Goal: Transaction & Acquisition: Purchase product/service

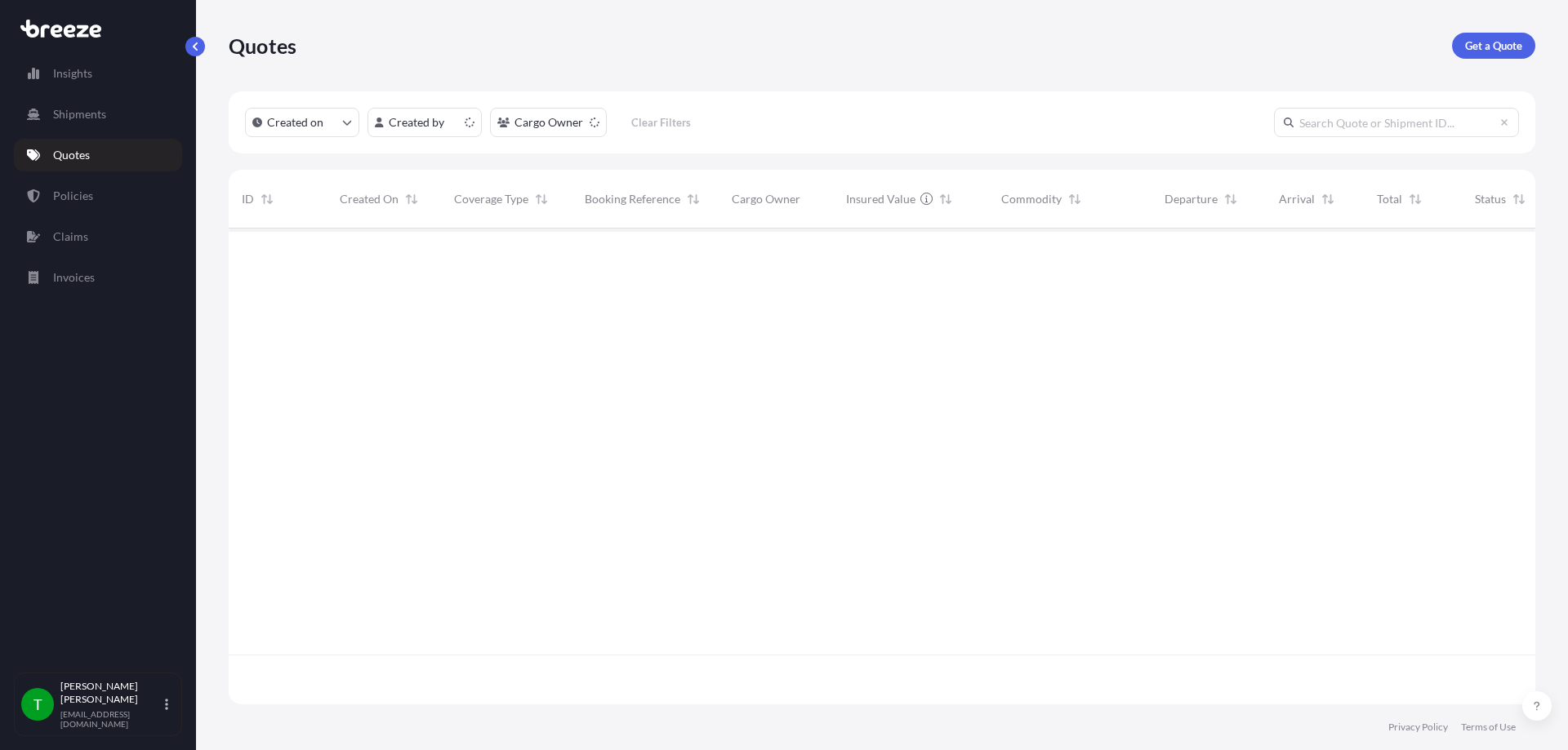
scroll to position [473, 1294]
click at [1502, 52] on p "Get a Quote" at bounding box center [1493, 45] width 57 height 17
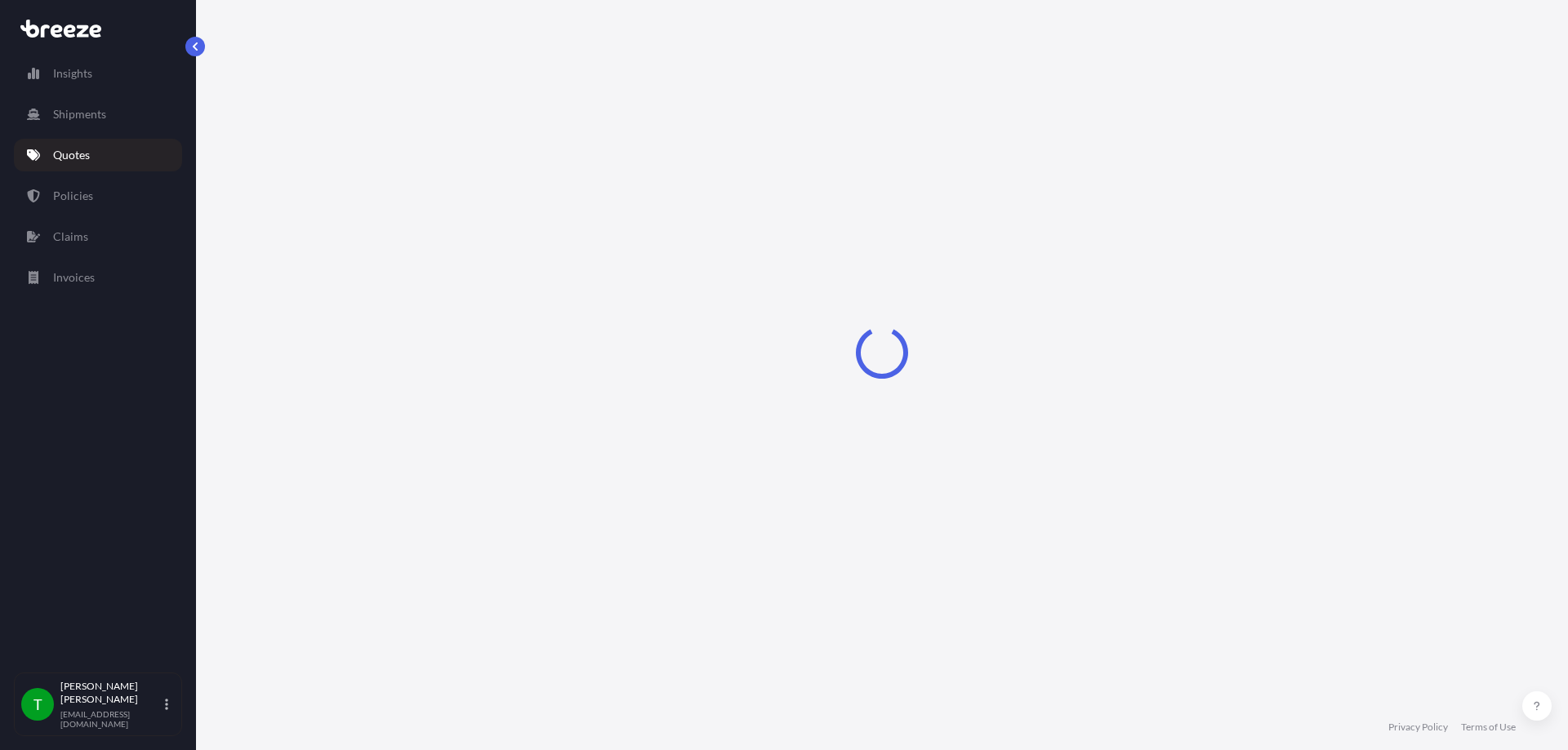
select select "Sea"
select select "1"
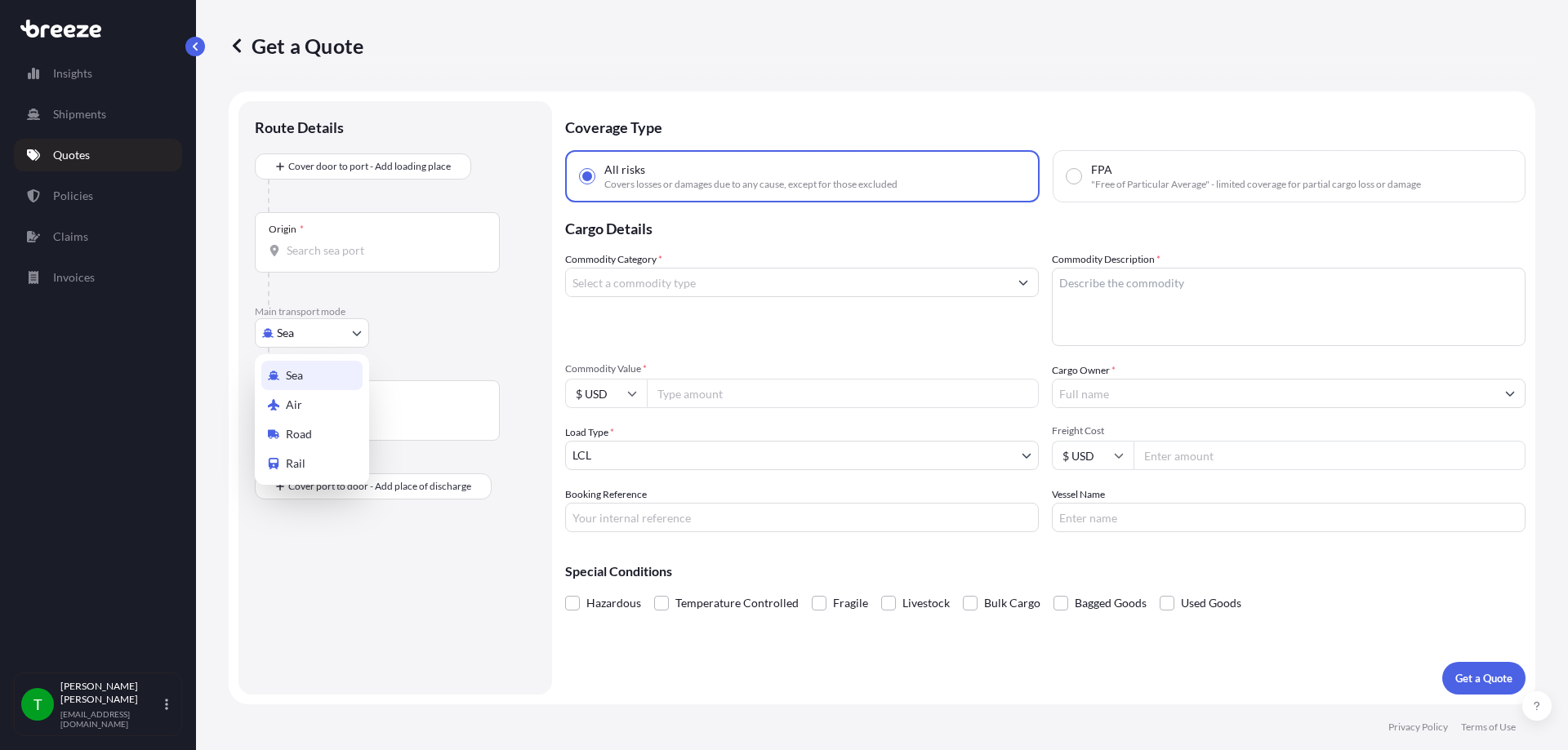
click at [321, 337] on body "Insights Shipments Quotes Policies Claims Invoices T [PERSON_NAME] [EMAIL_ADDRE…" at bounding box center [784, 375] width 1568 height 750
click at [306, 434] on span "Road" at bounding box center [299, 434] width 26 height 17
select select "Road"
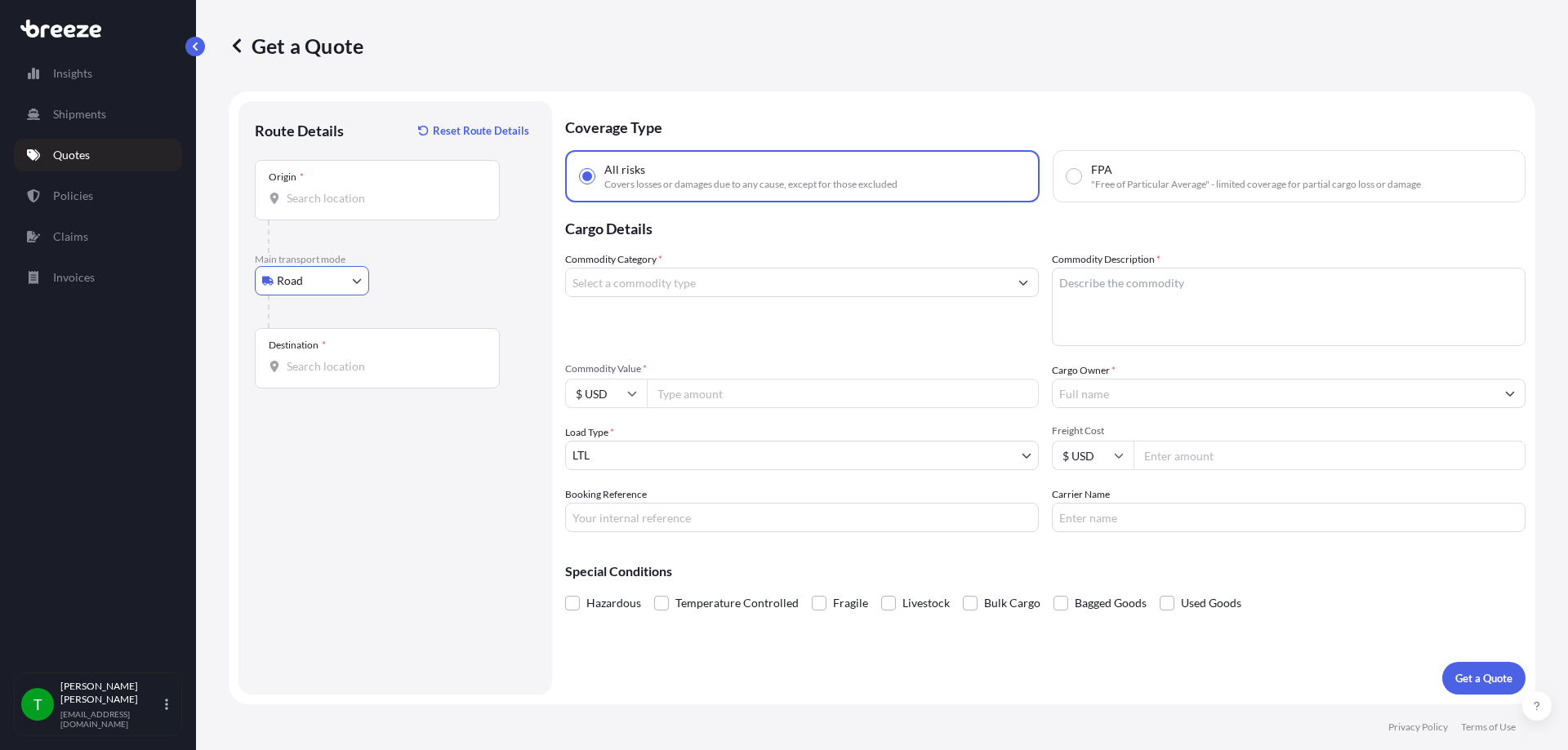
click at [321, 199] on input "Origin *" at bounding box center [383, 198] width 193 height 17
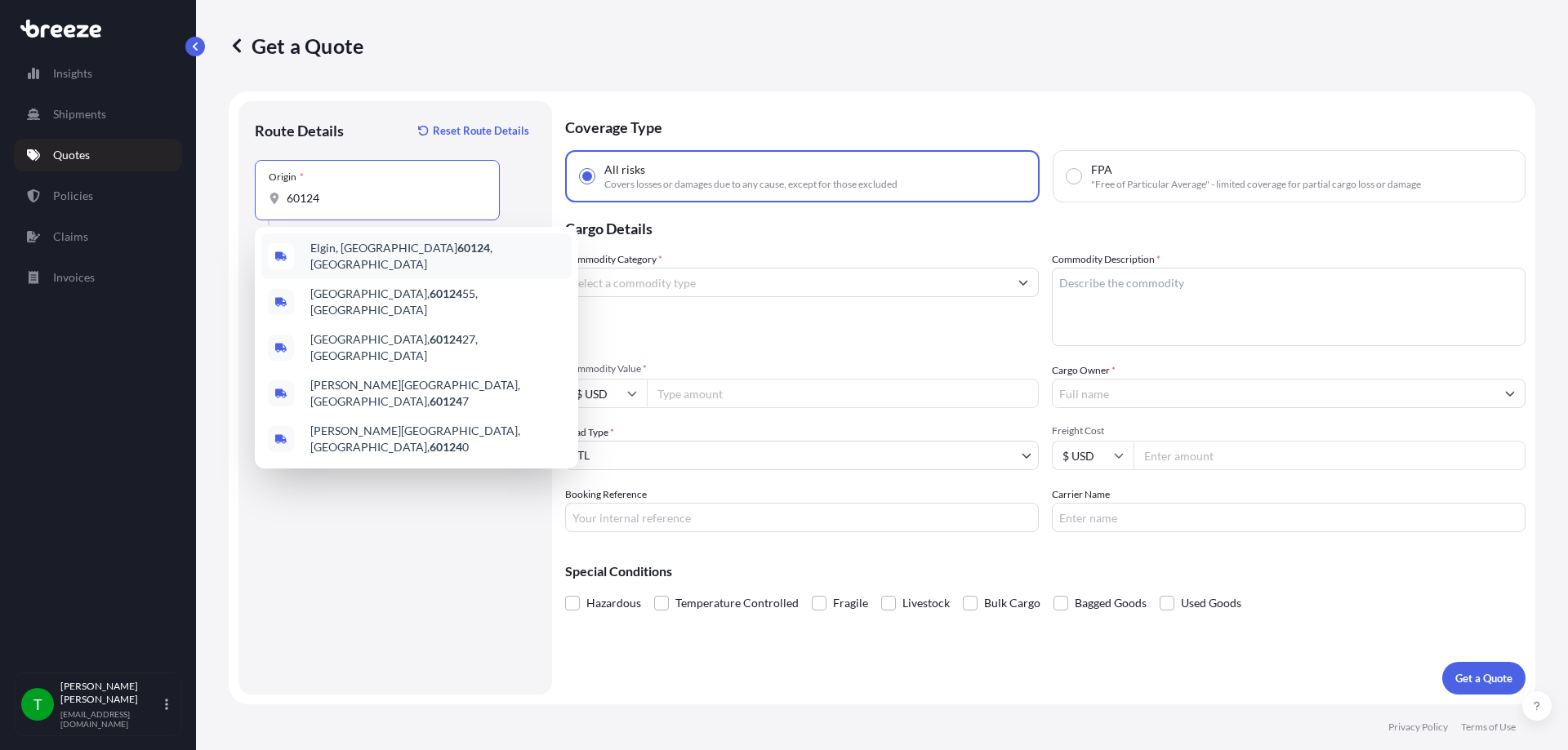
click at [331, 245] on span "Elgin, IL 60124 , [GEOGRAPHIC_DATA]" at bounding box center [437, 256] width 255 height 32
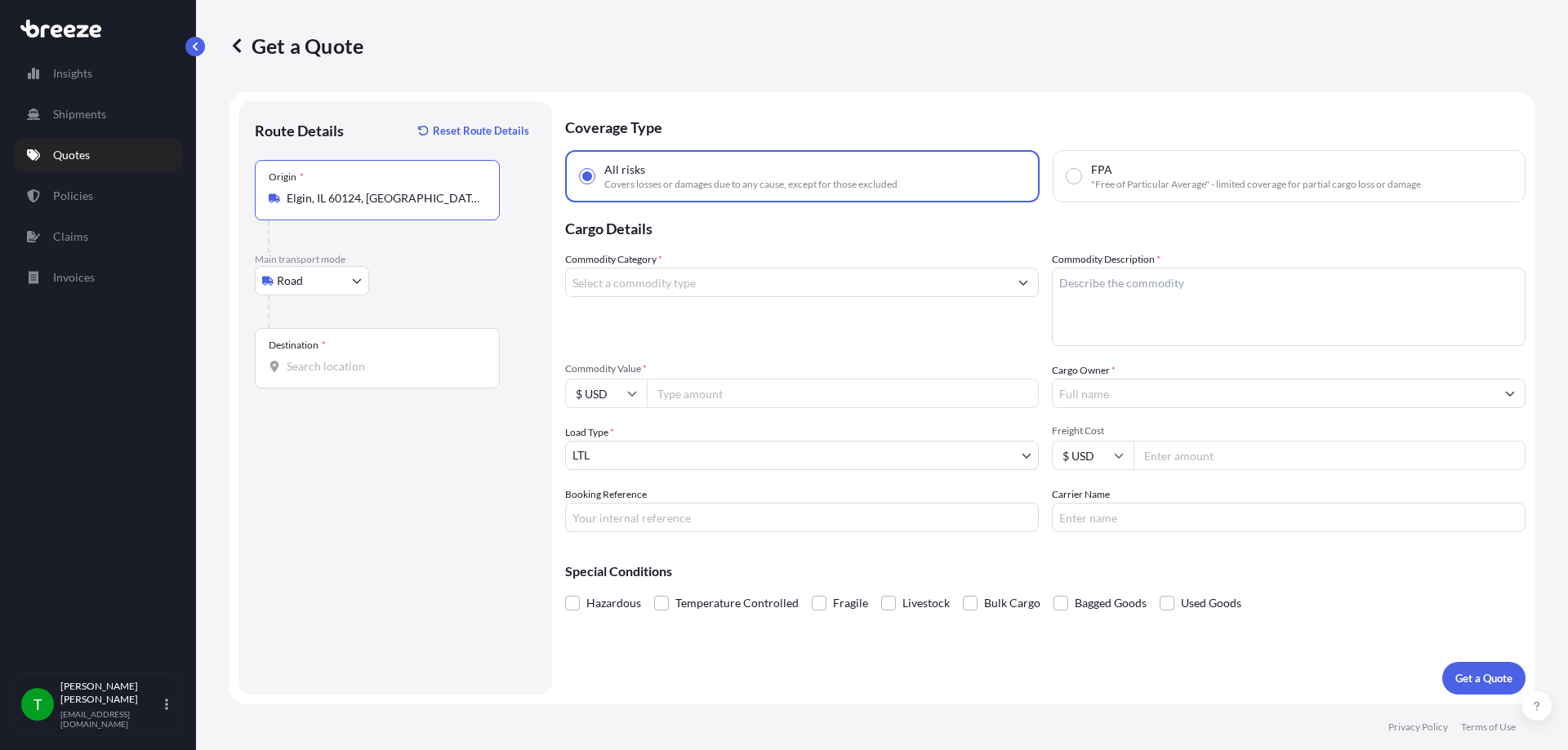
type input "Elgin, IL 60124, [GEOGRAPHIC_DATA]"
click at [324, 367] on input "Destination *" at bounding box center [383, 366] width 193 height 17
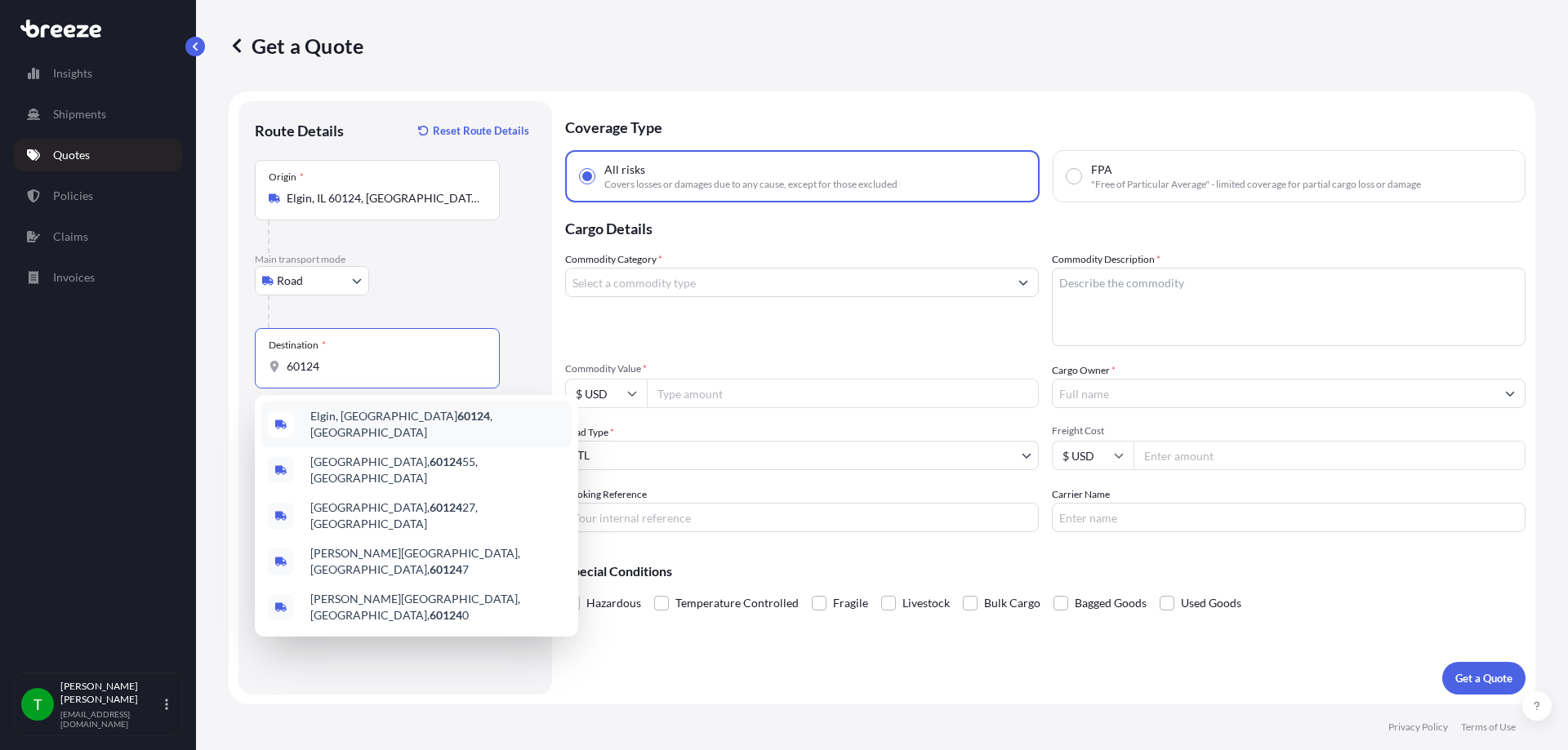
click at [370, 413] on div "Elgin, IL 60124 , [GEOGRAPHIC_DATA]" at bounding box center [416, 424] width 310 height 45
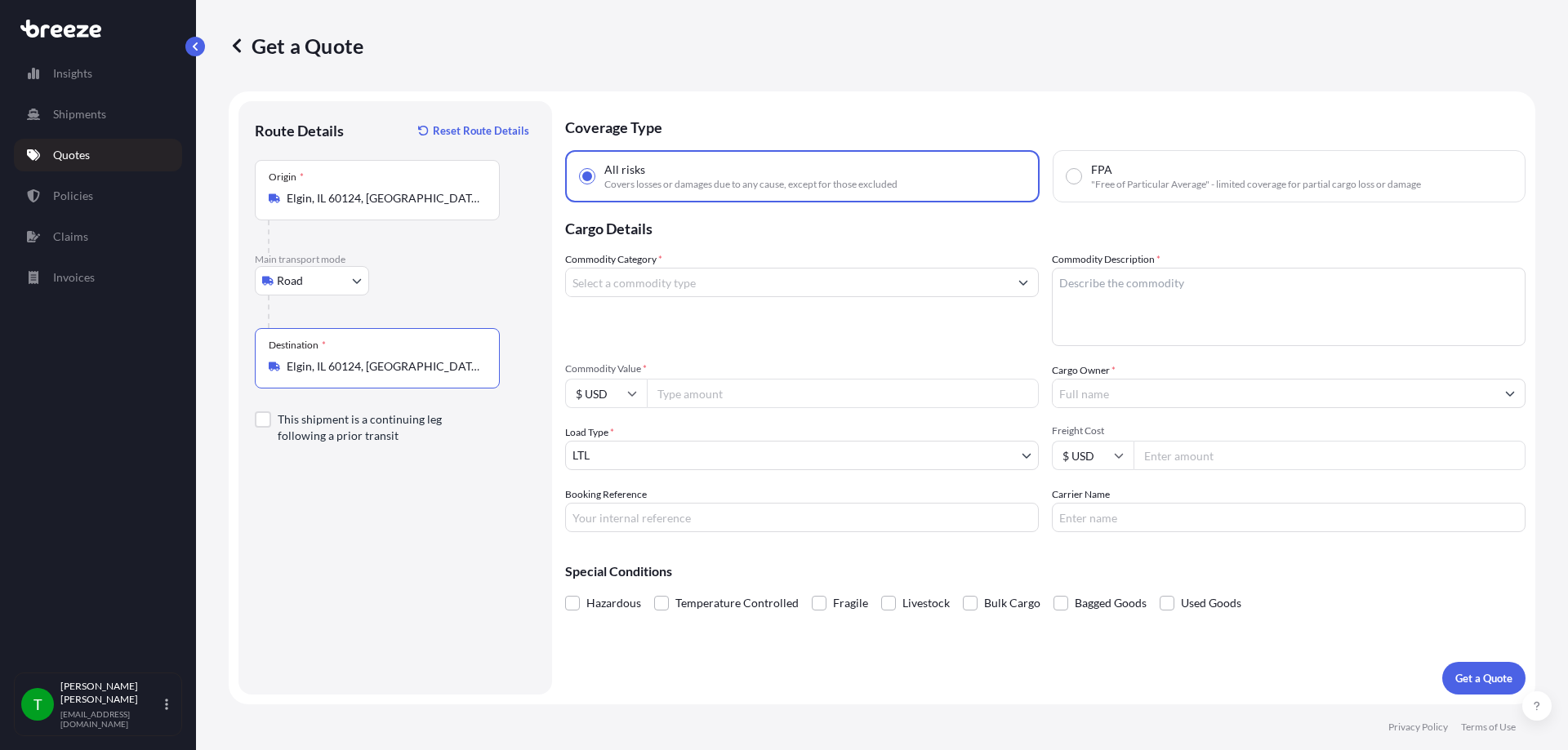
type input "Elgin, IL 60124, [GEOGRAPHIC_DATA]"
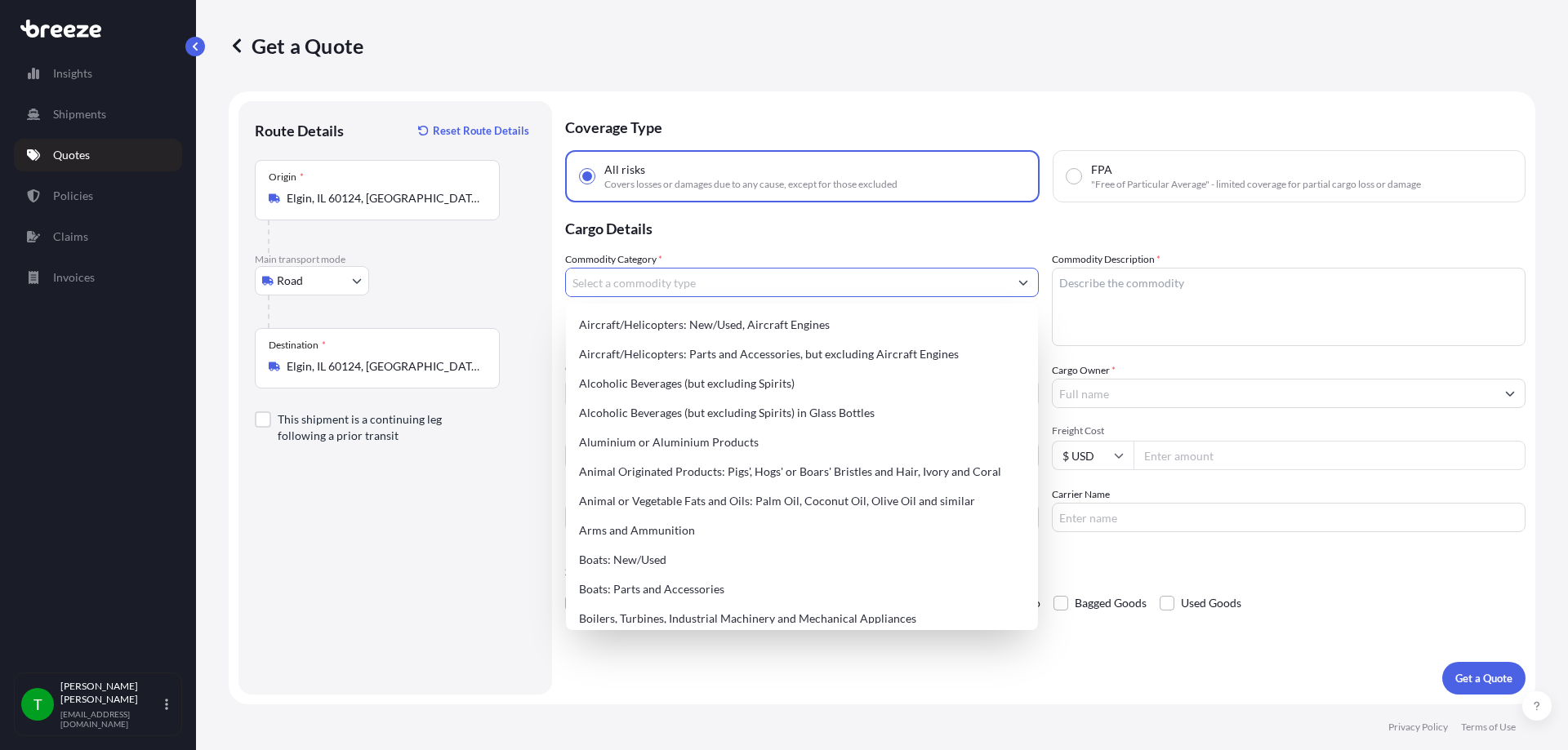
click at [739, 284] on input "Commodity Category *" at bounding box center [786, 283] width 442 height 30
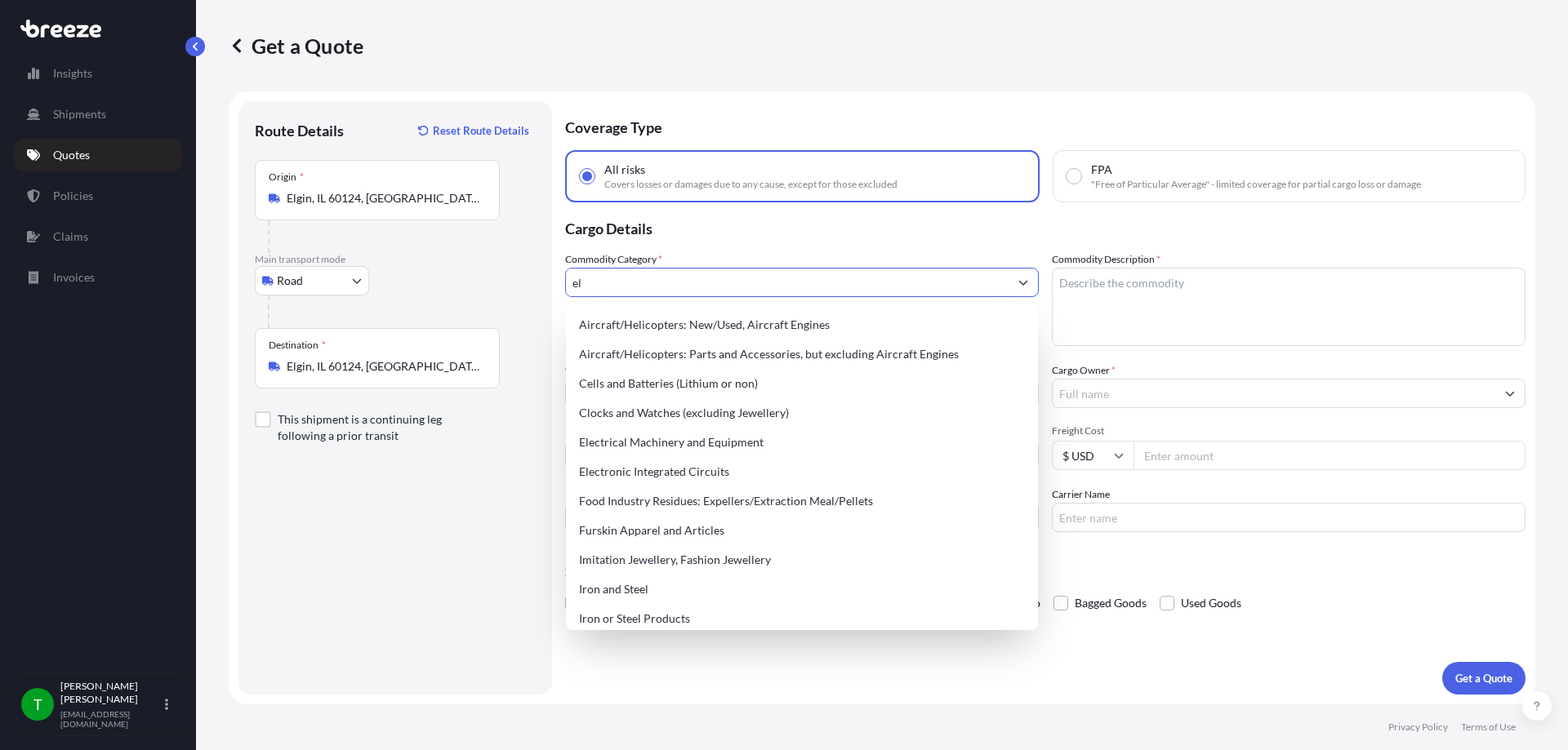
type input "e"
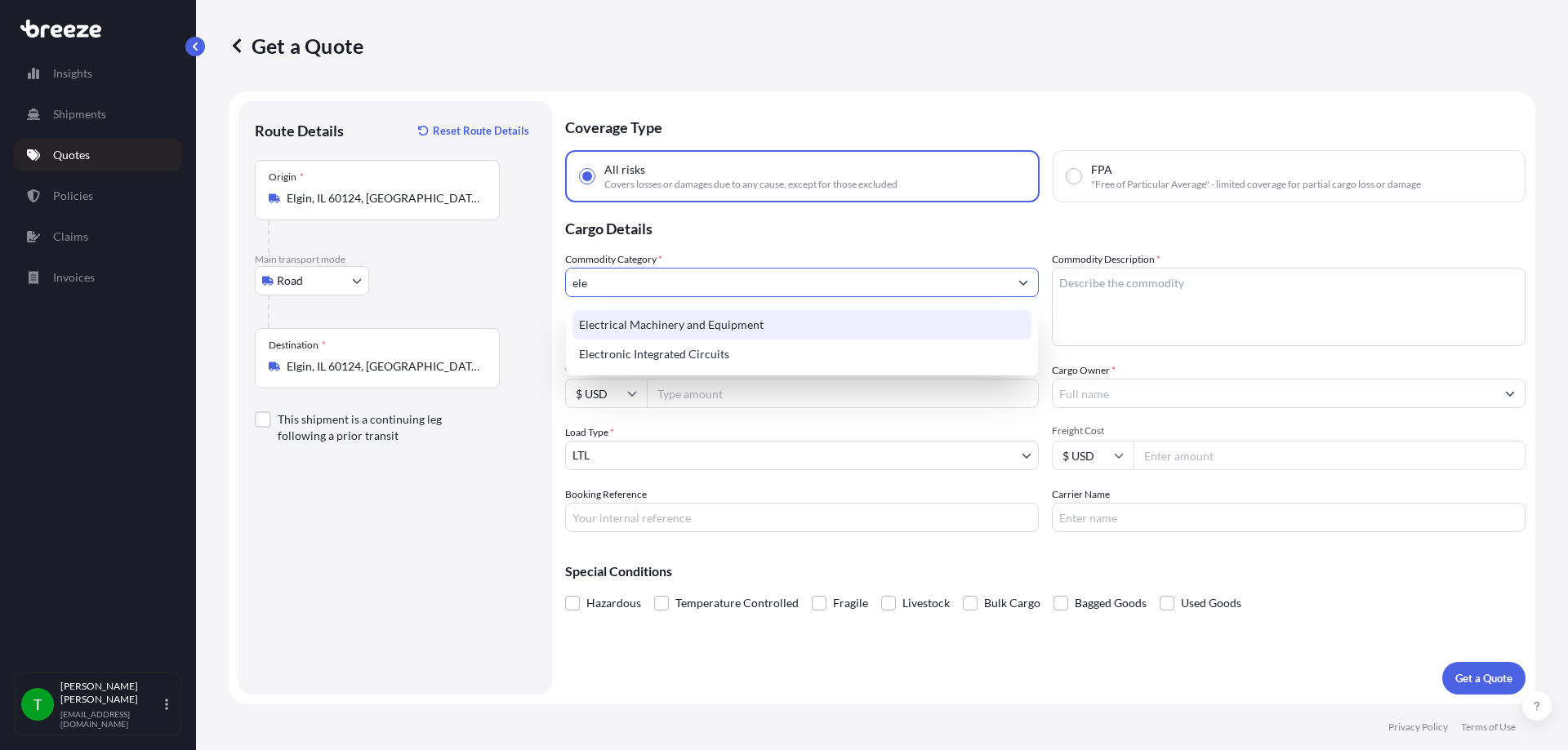
click at [715, 323] on div "Electrical Machinery and Equipment" at bounding box center [801, 325] width 459 height 30
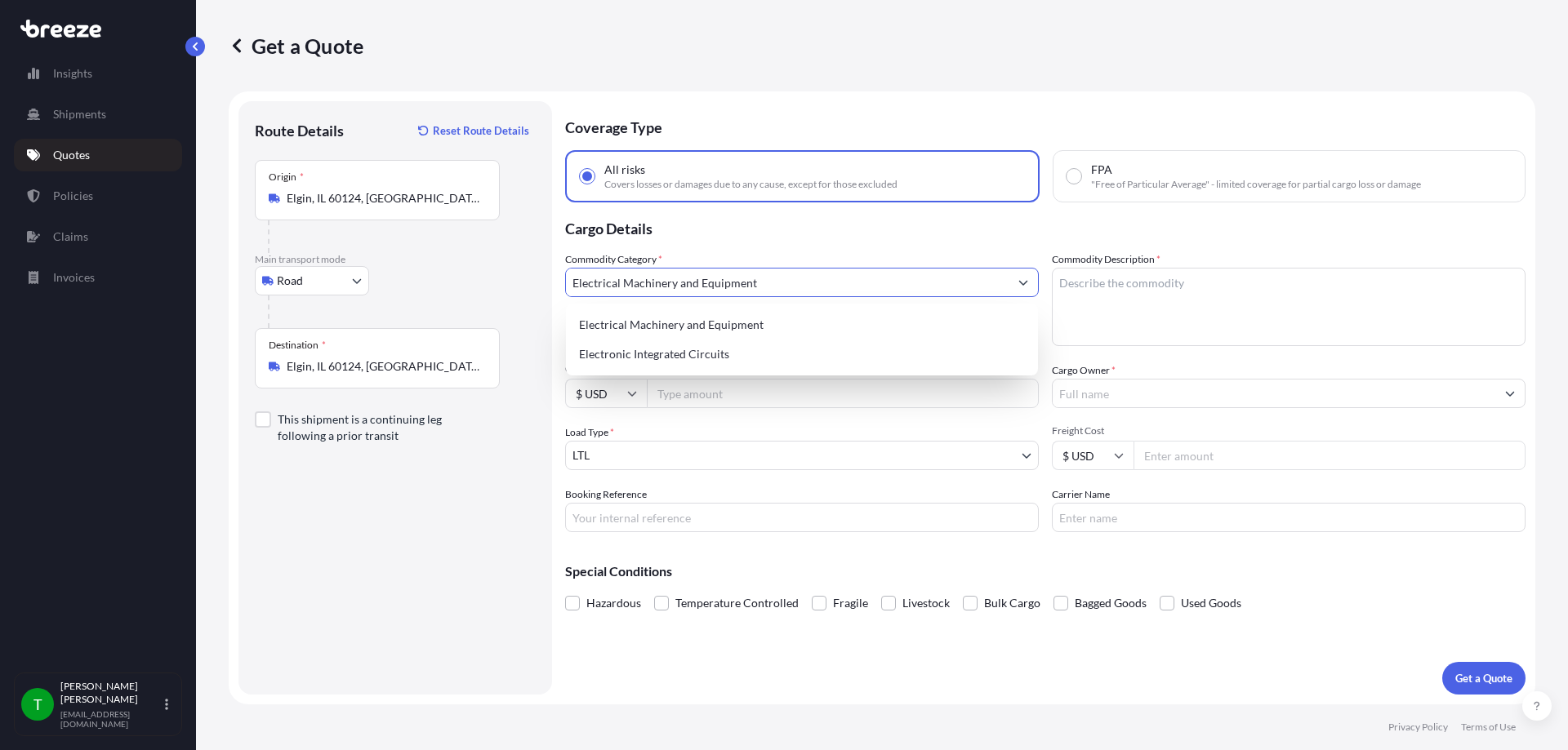
type input "Electrical Machinery and Equipment"
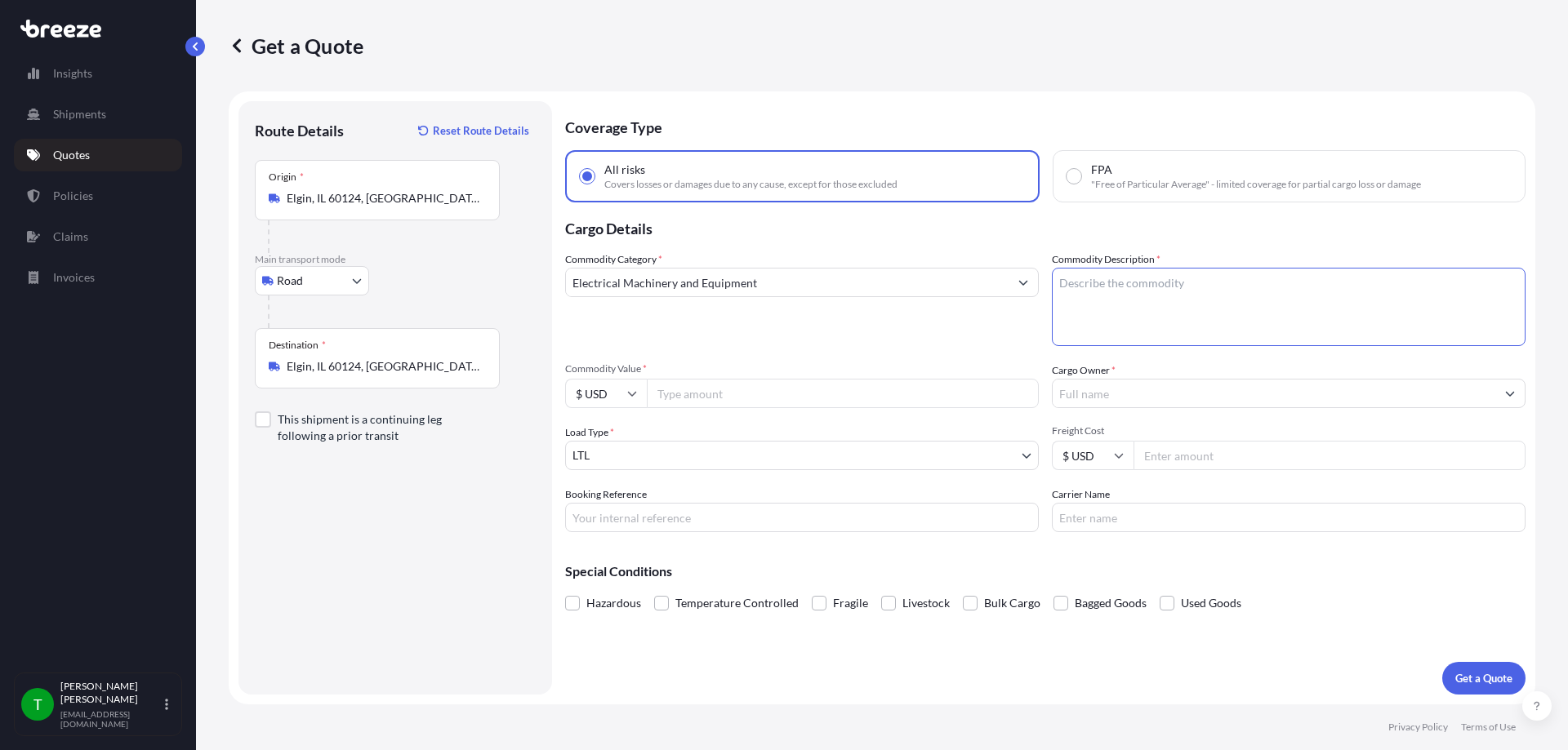
click at [1092, 287] on textarea "Commodity Description *" at bounding box center [1288, 307] width 474 height 79
type textarea "monitors"
click at [698, 399] on input "Commodity Value *" at bounding box center [843, 394] width 392 height 30
type input "13748"
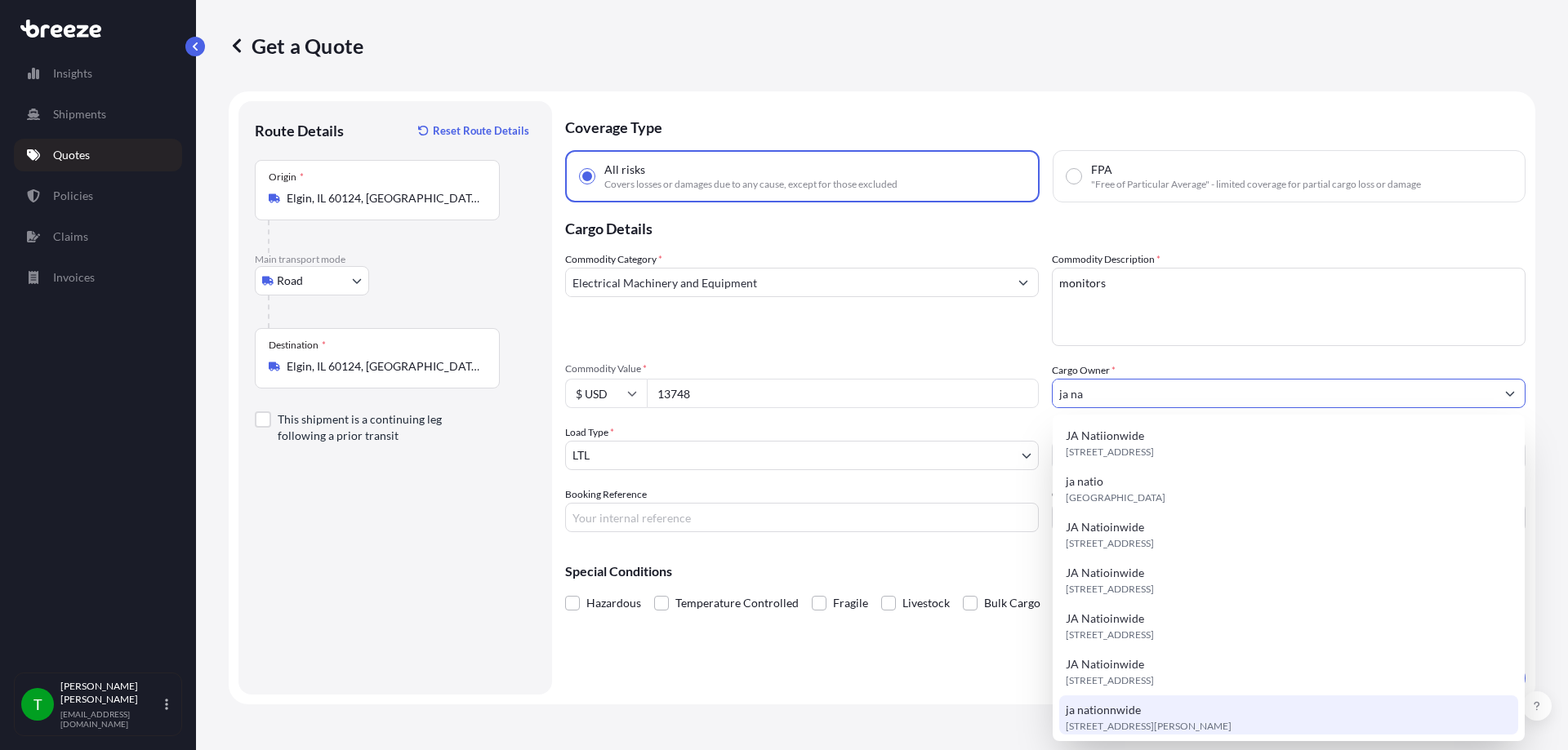
click at [1149, 714] on div "ja nationnwide [STREET_ADDRESS][PERSON_NAME]" at bounding box center [1288, 718] width 459 height 45
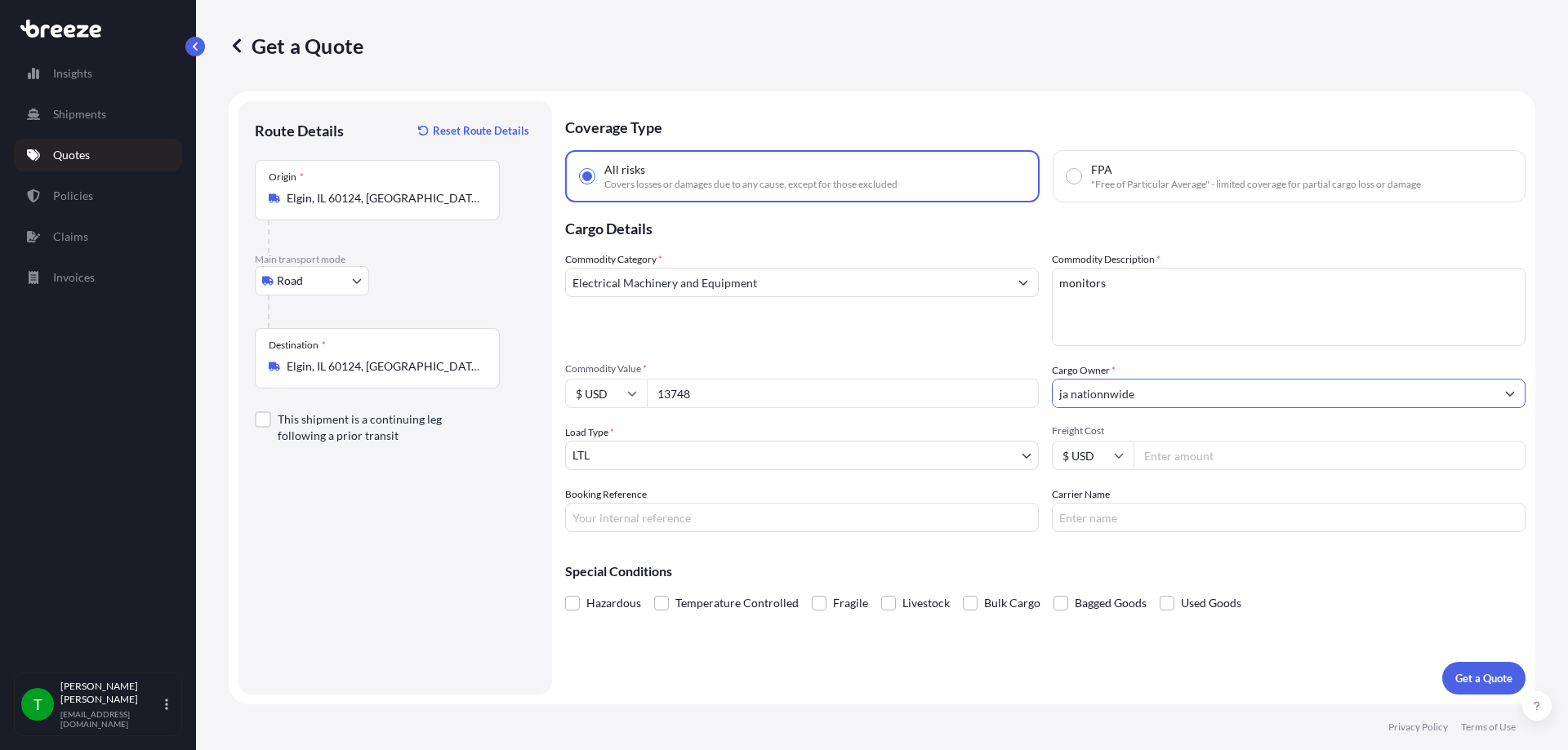
type input "ja nationnwide"
click at [1193, 453] on input "Freight Cost" at bounding box center [1330, 456] width 392 height 30
type input "150"
click at [1458, 673] on p "Get a Quote" at bounding box center [1484, 679] width 57 height 17
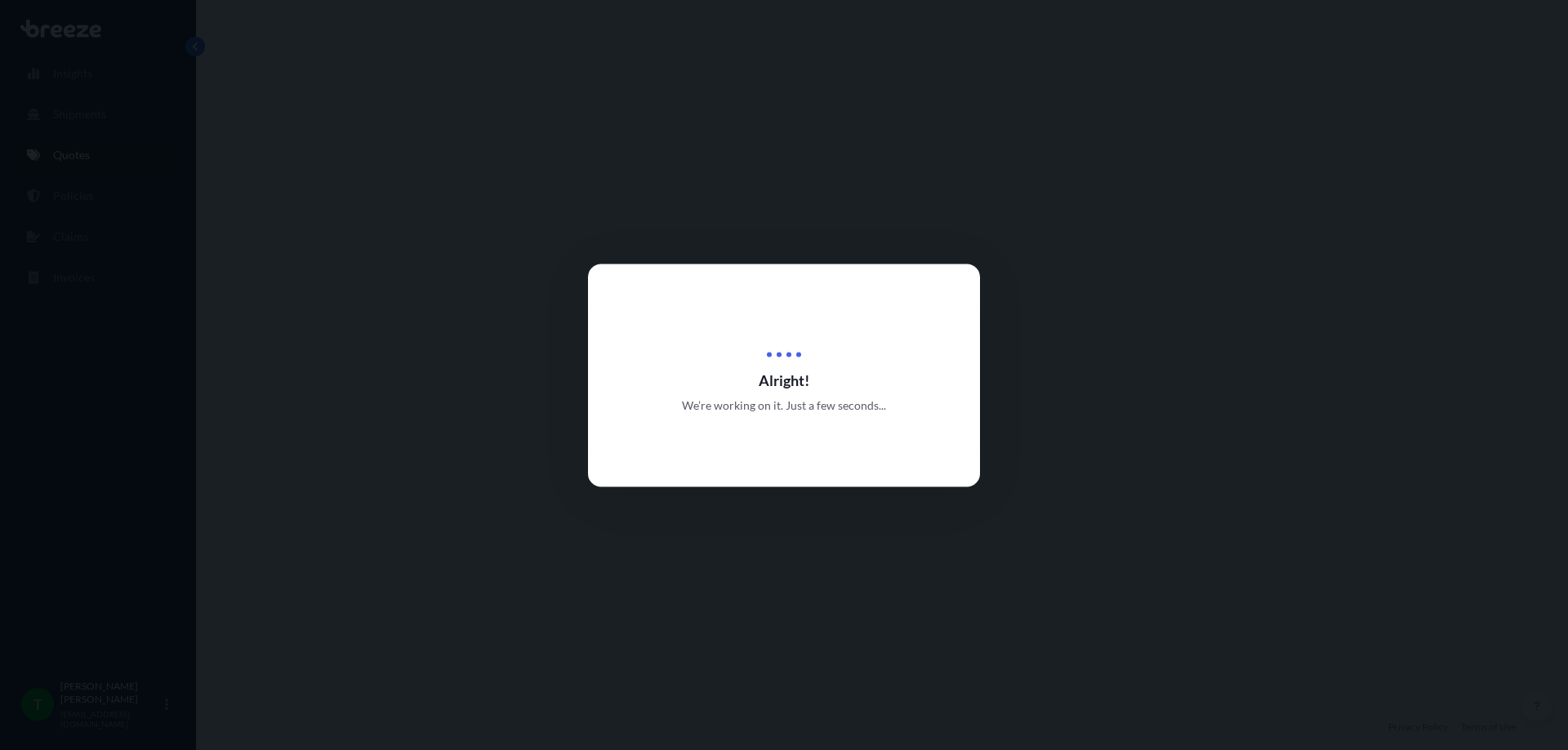
select select "Road"
select select "1"
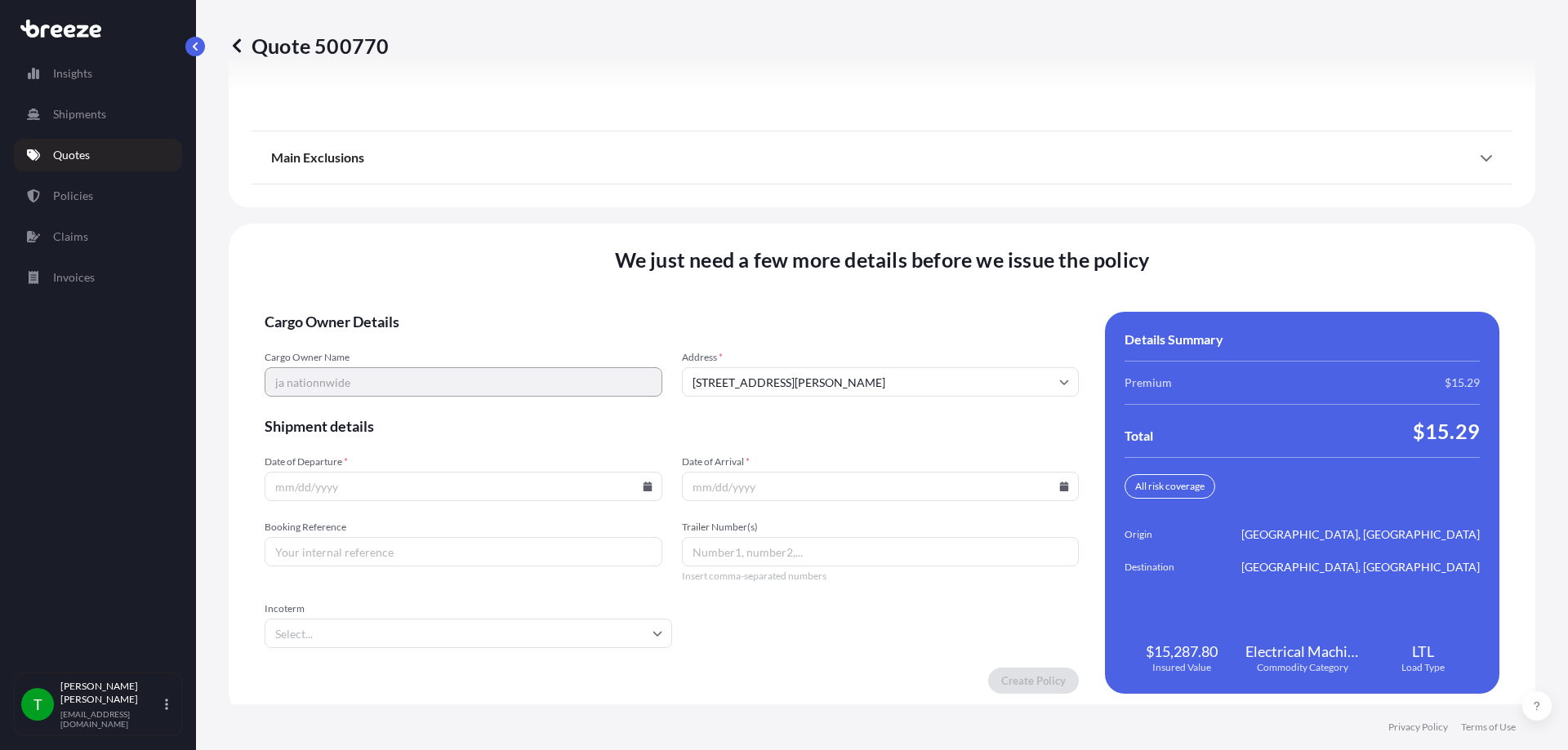
scroll to position [2101, 0]
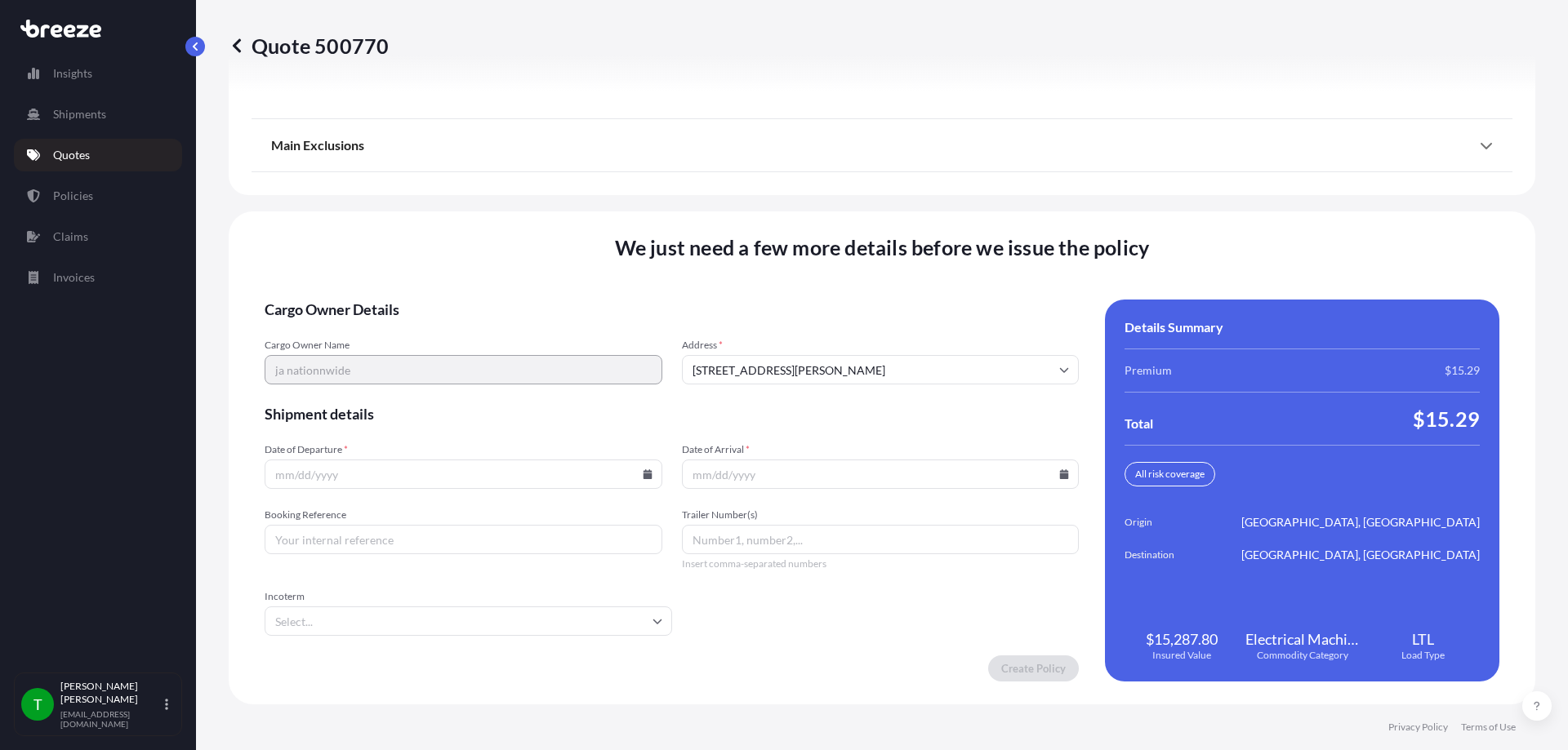
click at [541, 481] on input "Date of Departure *" at bounding box center [463, 475] width 398 height 30
click at [643, 474] on icon at bounding box center [647, 475] width 9 height 10
click at [343, 297] on button "6" at bounding box center [347, 299] width 26 height 26
type input "[DATE]"
click at [1043, 470] on input "Date of Arrival *" at bounding box center [881, 475] width 398 height 30
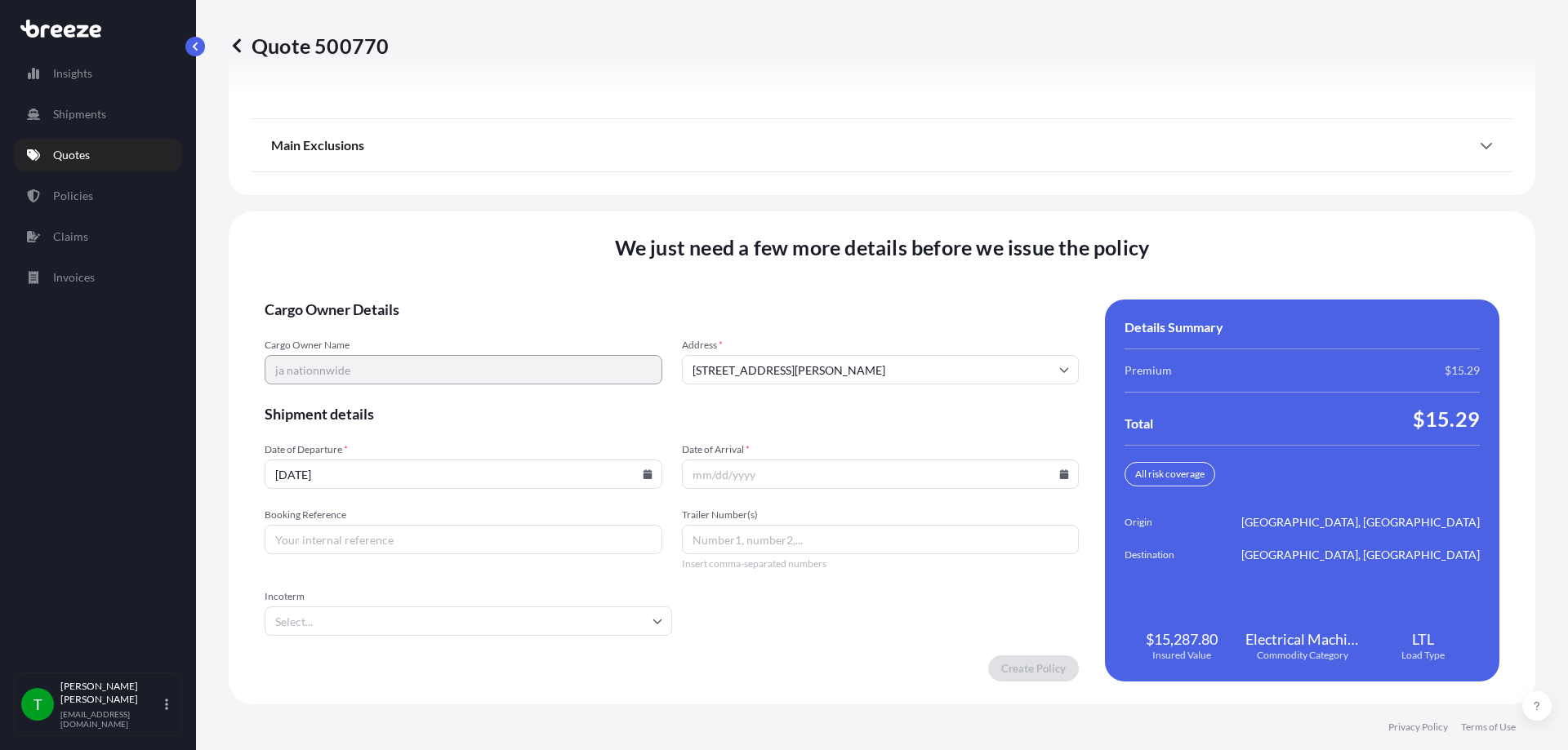
click at [1049, 474] on input "Date of Arrival *" at bounding box center [881, 475] width 398 height 30
click at [1060, 475] on icon at bounding box center [1064, 475] width 9 height 10
click at [801, 297] on button "7" at bounding box center [799, 299] width 26 height 26
type input "[DATE]"
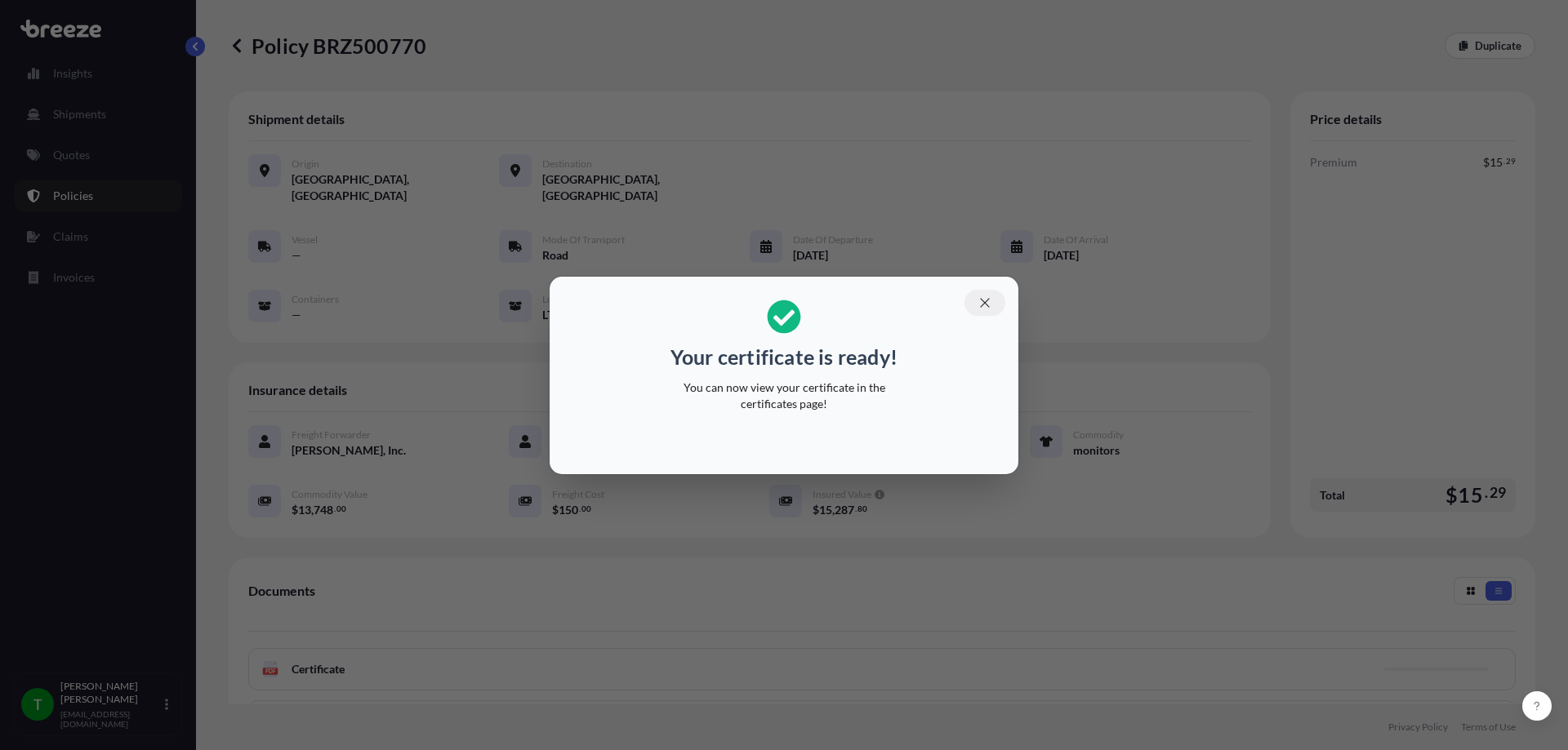
click at [989, 293] on button "button" at bounding box center [984, 303] width 41 height 26
